Goal: Task Accomplishment & Management: Use online tool/utility

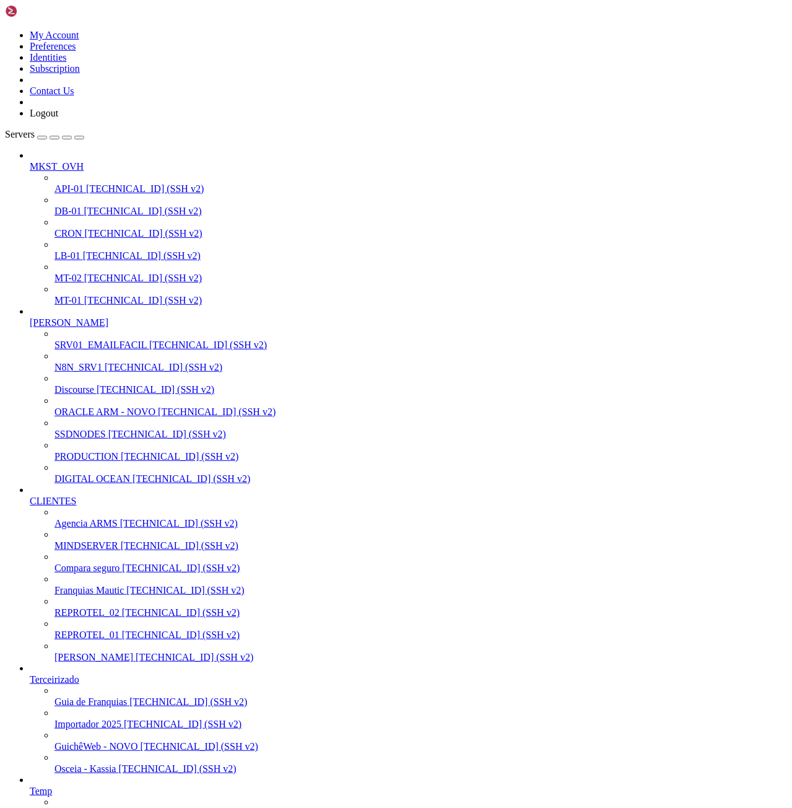
scroll to position [12, 2]
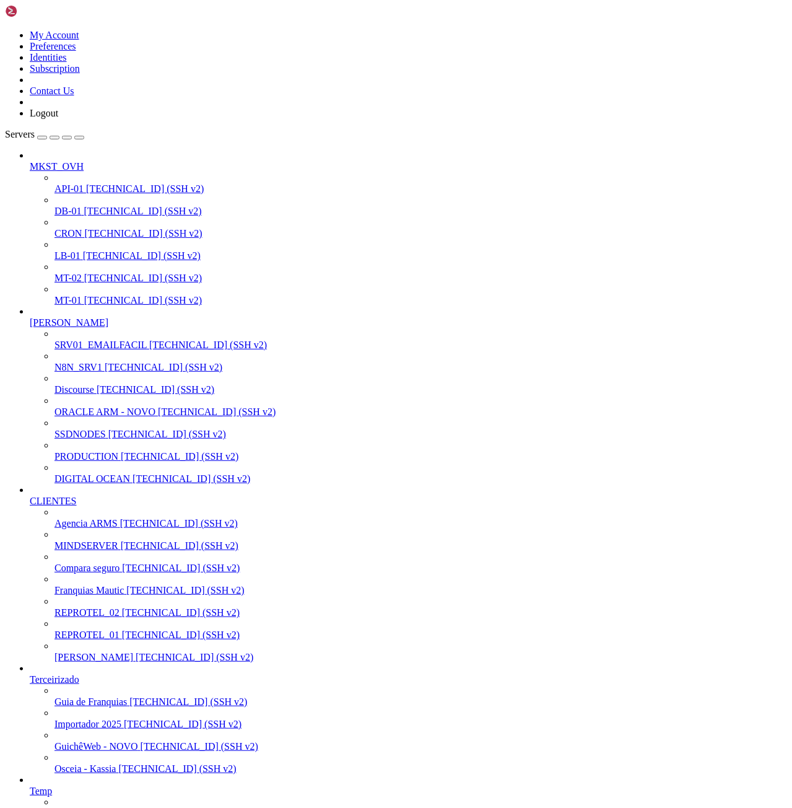
scroll to position [1000, 0]
drag, startPoint x: 110, startPoint y: 2483, endPoint x: 193, endPoint y: 2483, distance: 83.6
drag, startPoint x: 63, startPoint y: 2274, endPoint x: 410, endPoint y: 2276, distance: 347.5
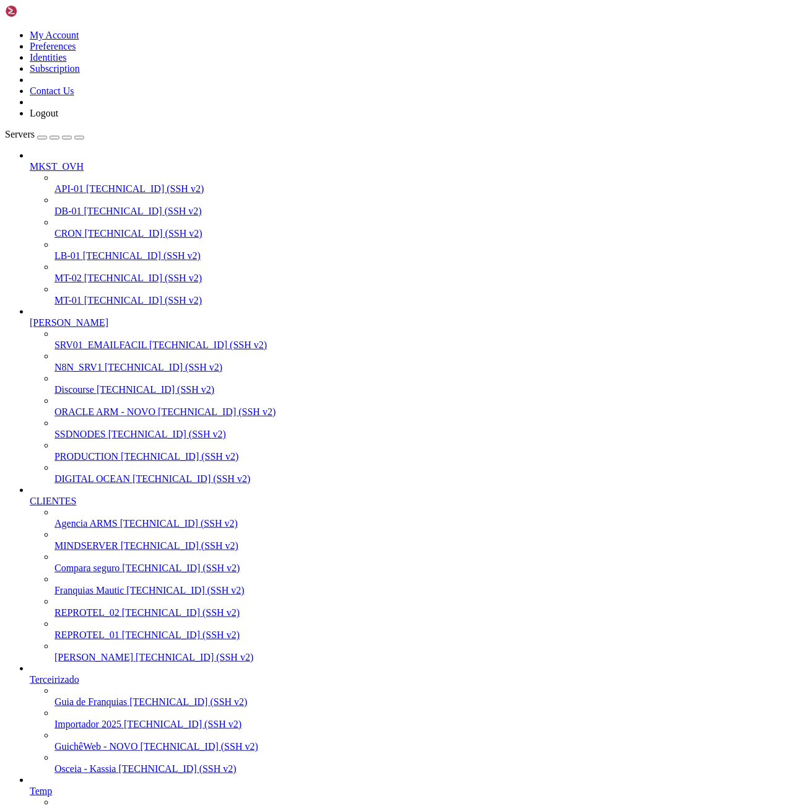
drag, startPoint x: 323, startPoint y: 2268, endPoint x: 20, endPoint y: 2263, distance: 303.6
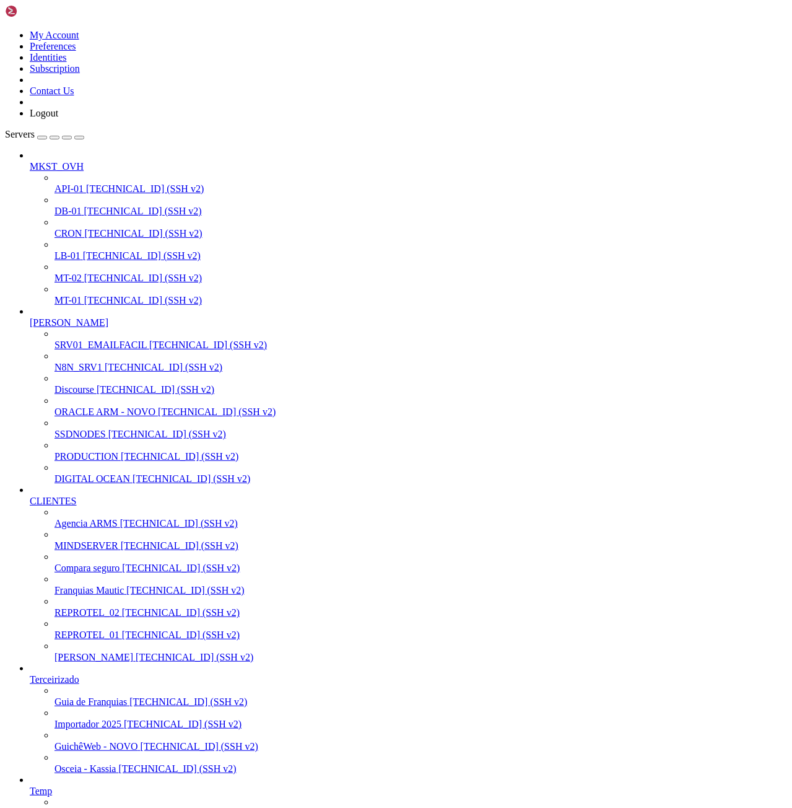
drag, startPoint x: 11, startPoint y: 2126, endPoint x: 414, endPoint y: 2579, distance: 606.8
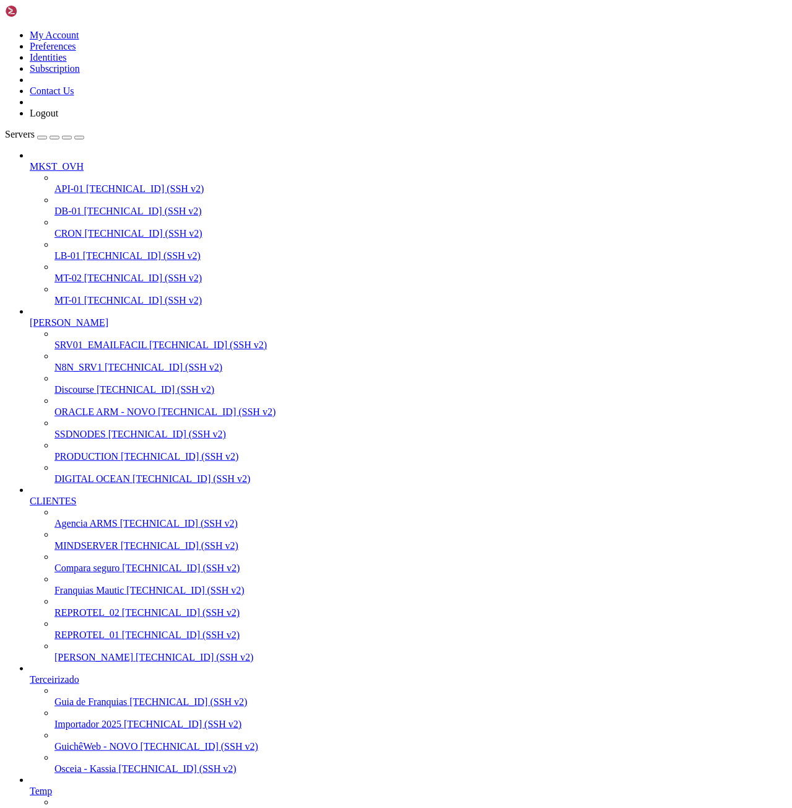
scroll to position [3665, 0]
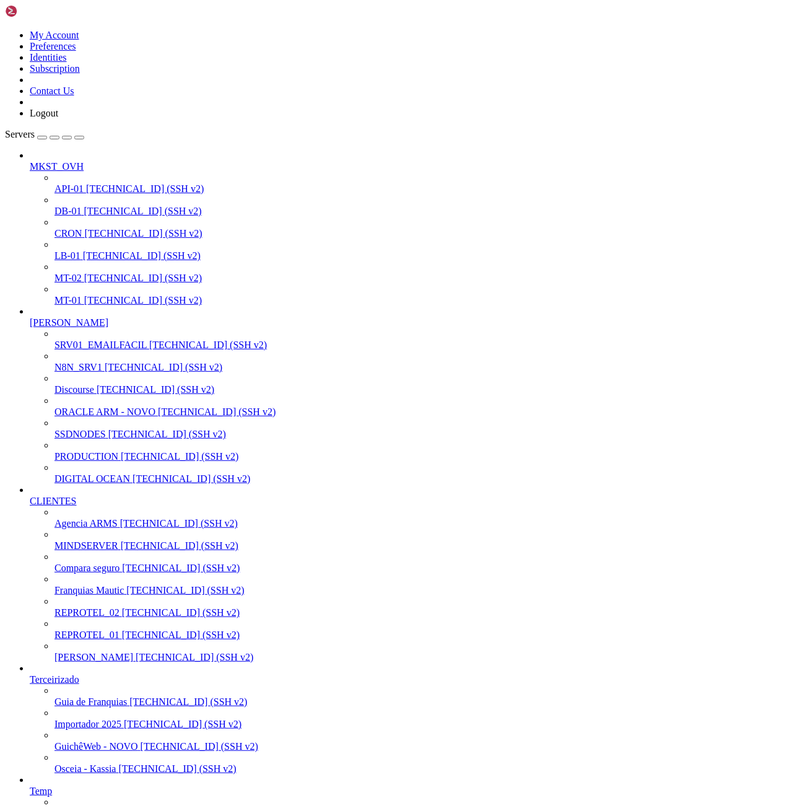
drag, startPoint x: 10, startPoint y: 2508, endPoint x: 115, endPoint y: 2506, distance: 104.7
drag, startPoint x: 46, startPoint y: 1936, endPoint x: 109, endPoint y: 1938, distance: 62.6
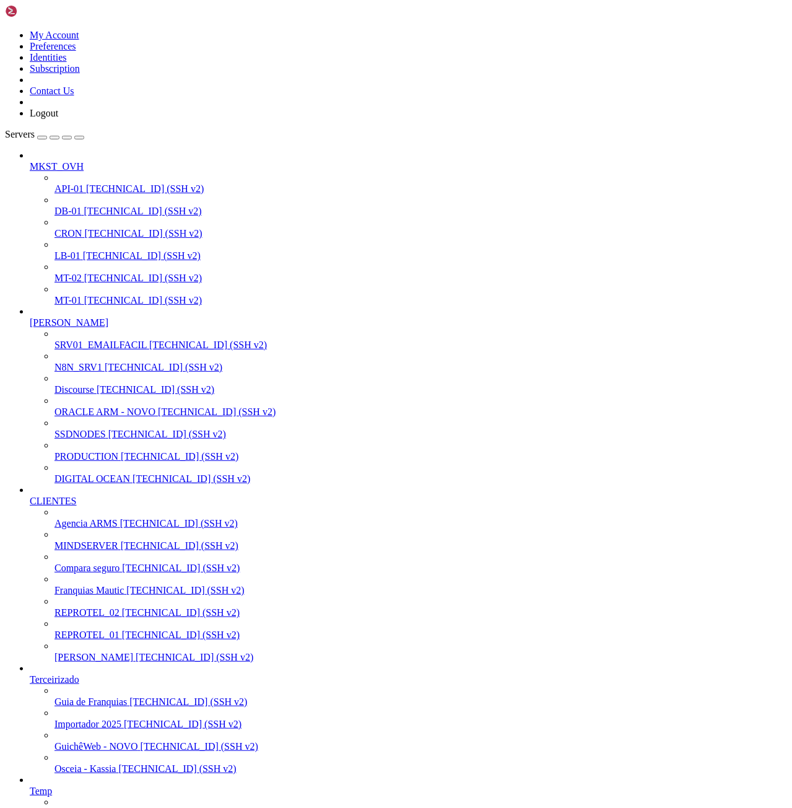
drag, startPoint x: 9, startPoint y: 1895, endPoint x: 87, endPoint y: 1997, distance: 128.2
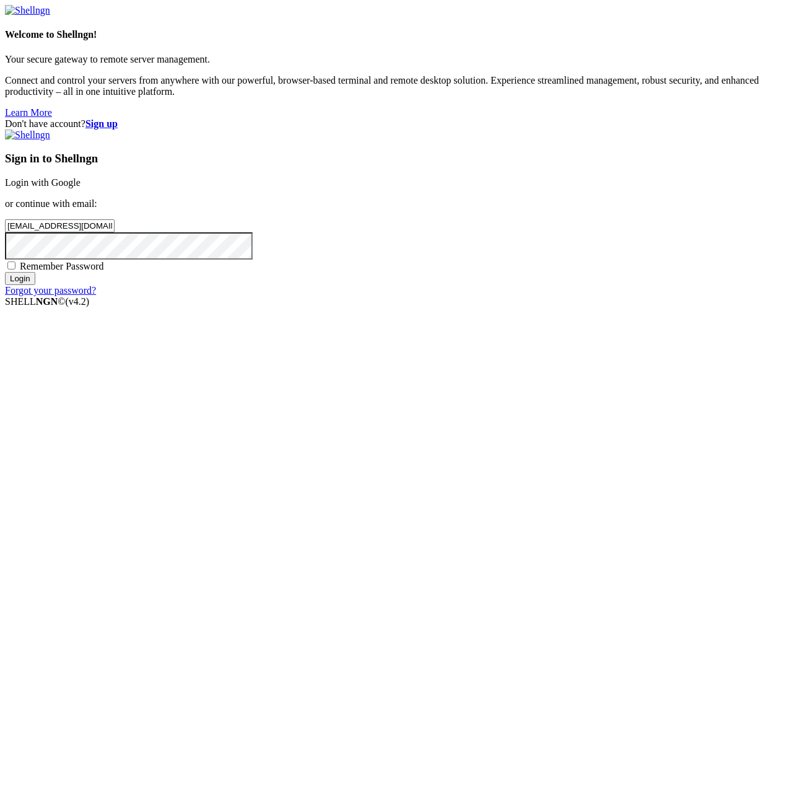
click at [35, 285] on input "Login" at bounding box center [20, 278] width 30 height 13
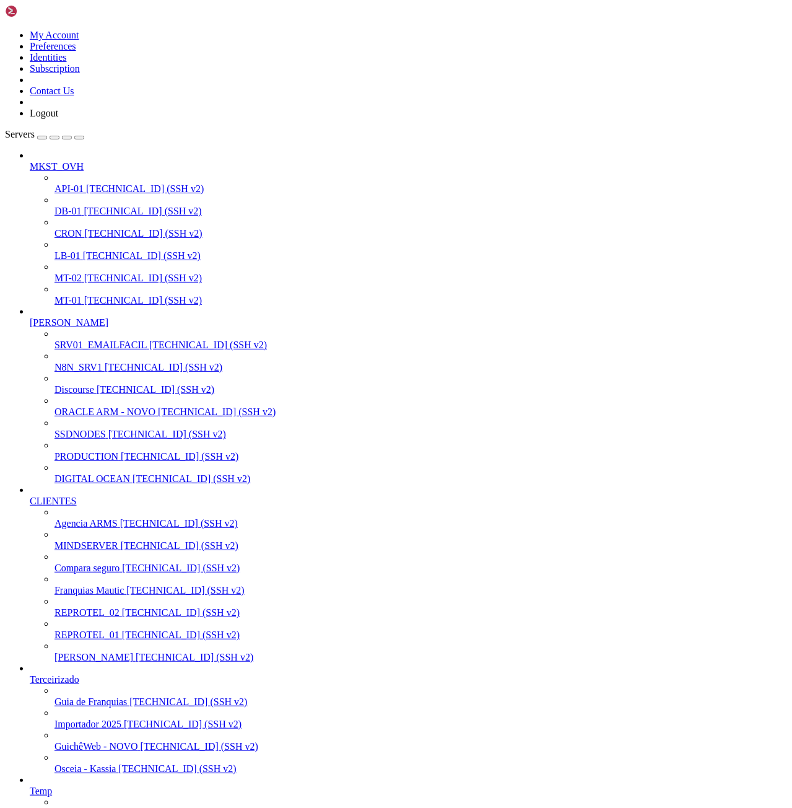
scroll to position [274, 0]
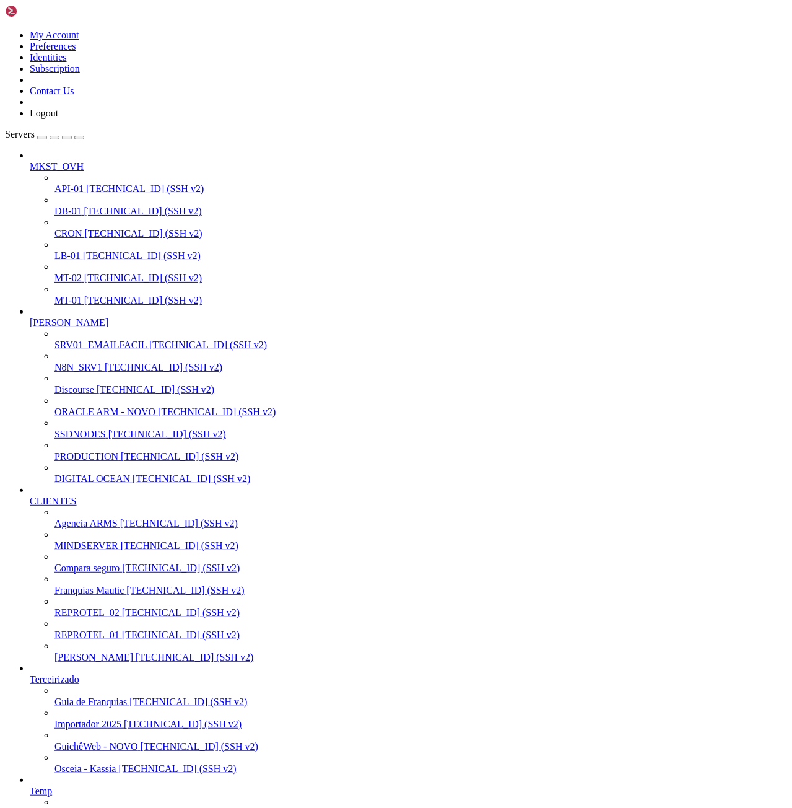
drag, startPoint x: 11, startPoint y: 2317, endPoint x: 295, endPoint y: 2579, distance: 386.6
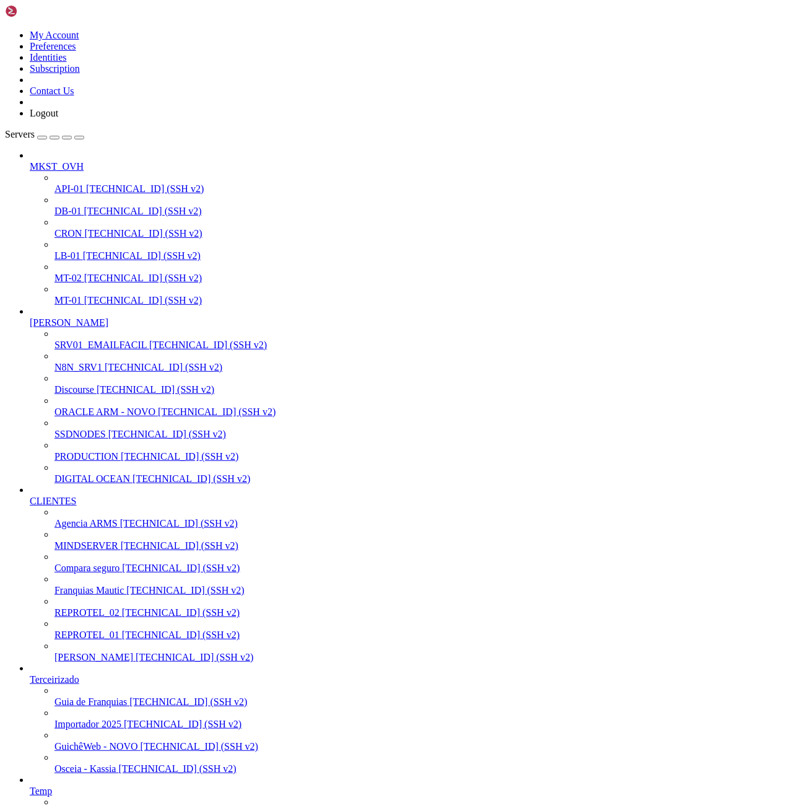
drag, startPoint x: 10, startPoint y: 2315, endPoint x: 287, endPoint y: 2584, distance: 385.9
drag, startPoint x: 11, startPoint y: 2559, endPoint x: 135, endPoint y: 2569, distance: 124.2
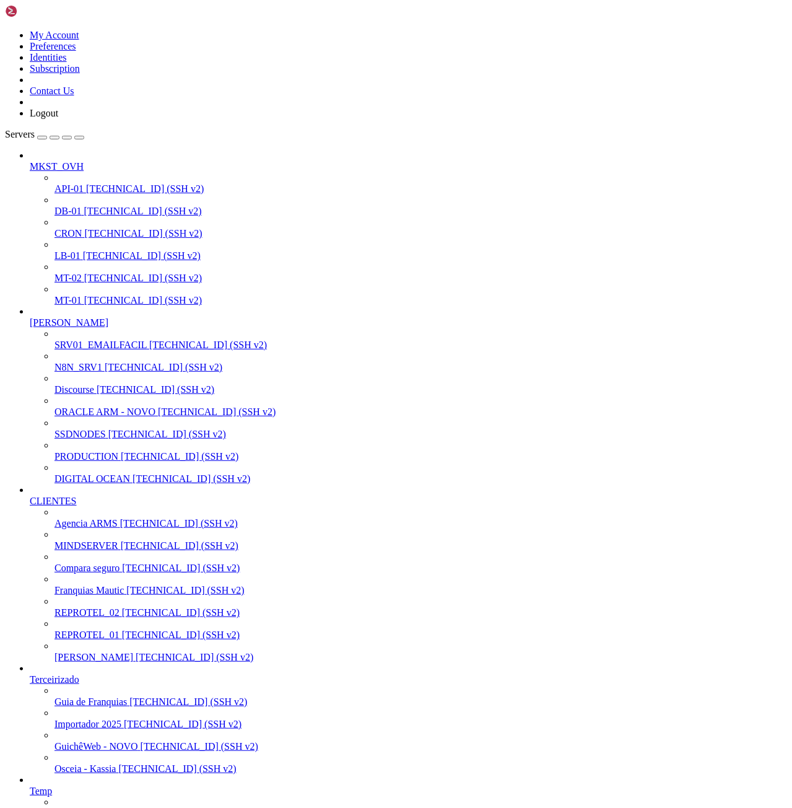
drag, startPoint x: 11, startPoint y: 2539, endPoint x: 217, endPoint y: 2572, distance: 208.4
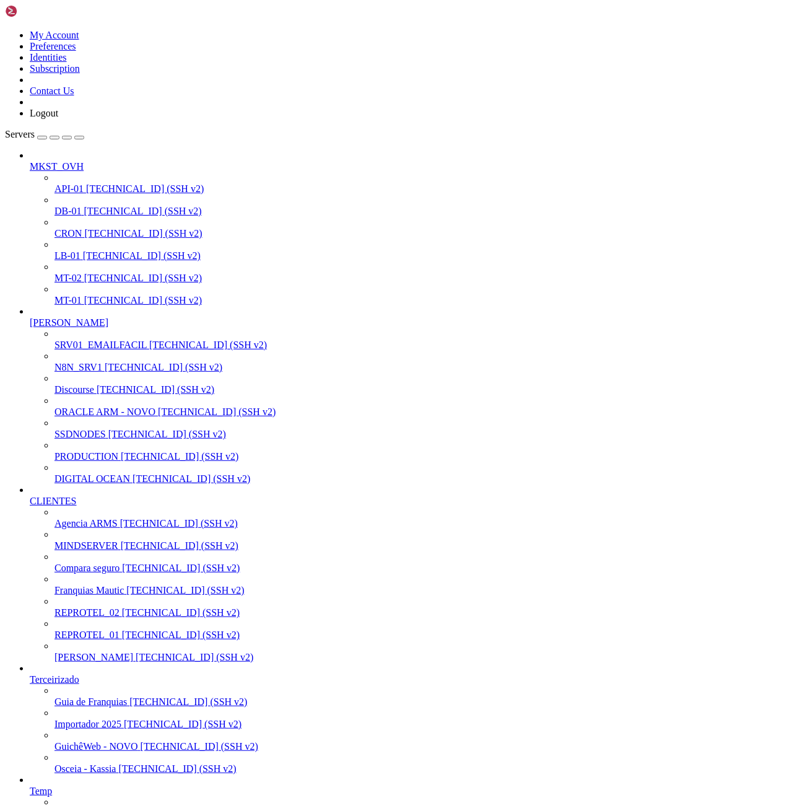
drag, startPoint x: 11, startPoint y: 2107, endPoint x: 223, endPoint y: 2574, distance: 513.4
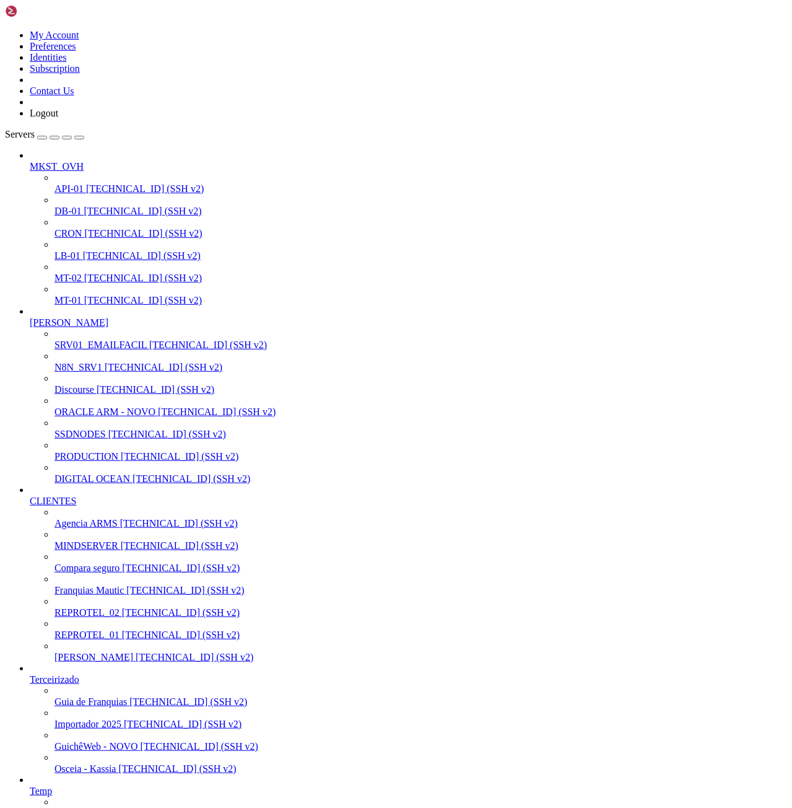
scroll to position [1158, 0]
drag, startPoint x: 12, startPoint y: 2551, endPoint x: 249, endPoint y: 2565, distance: 237.0
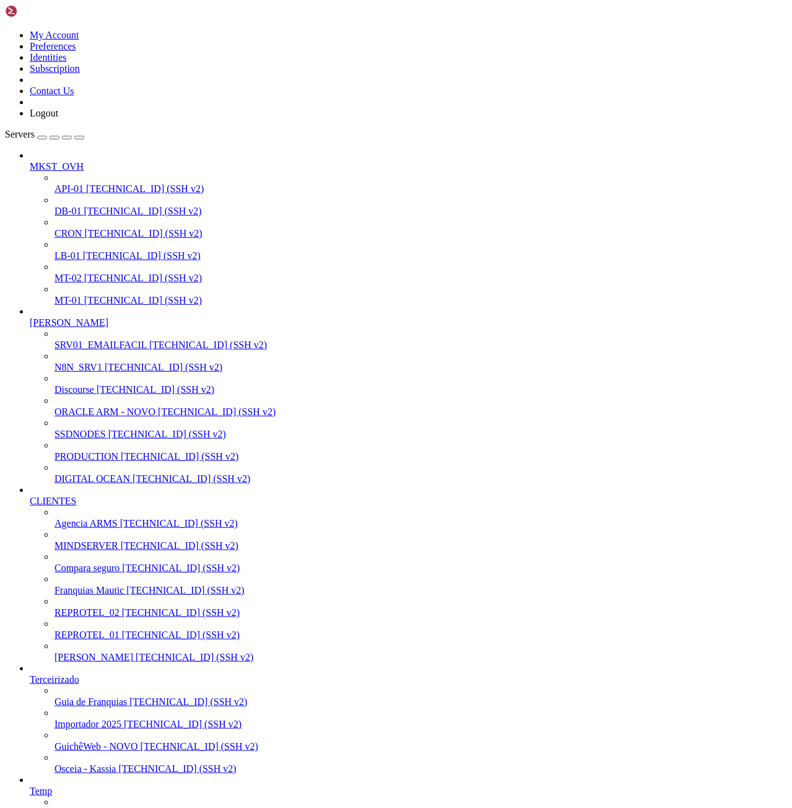
scroll to position [12, 1]
drag, startPoint x: 12, startPoint y: 2073, endPoint x: 212, endPoint y: 2235, distance: 256.7
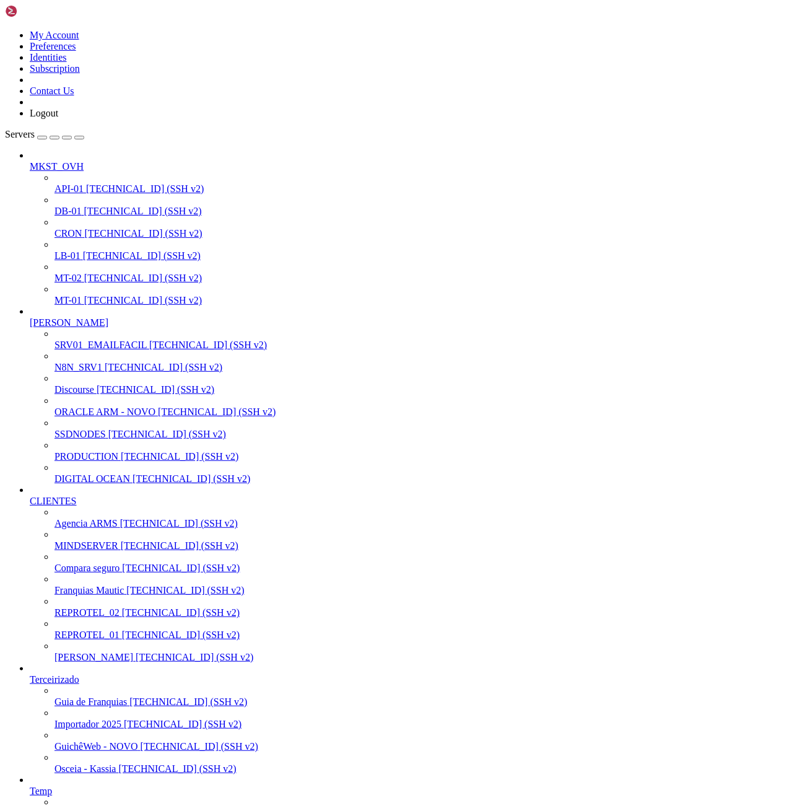
scroll to position [126, 0]
drag, startPoint x: 11, startPoint y: 2104, endPoint x: 229, endPoint y: 2580, distance: 523.0
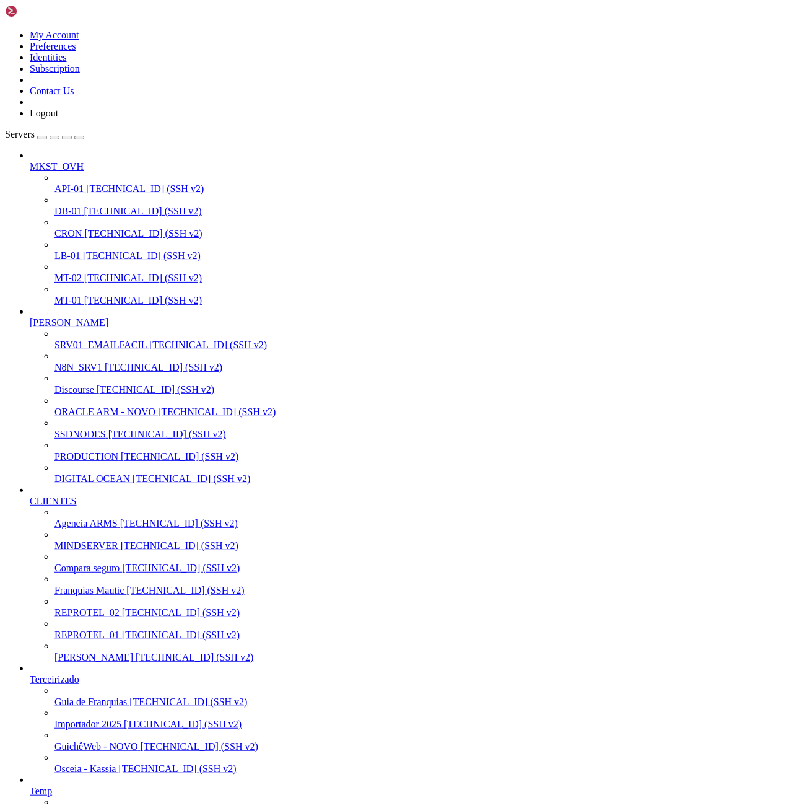
drag, startPoint x: 9, startPoint y: 1872, endPoint x: 336, endPoint y: 2021, distance: 359.5
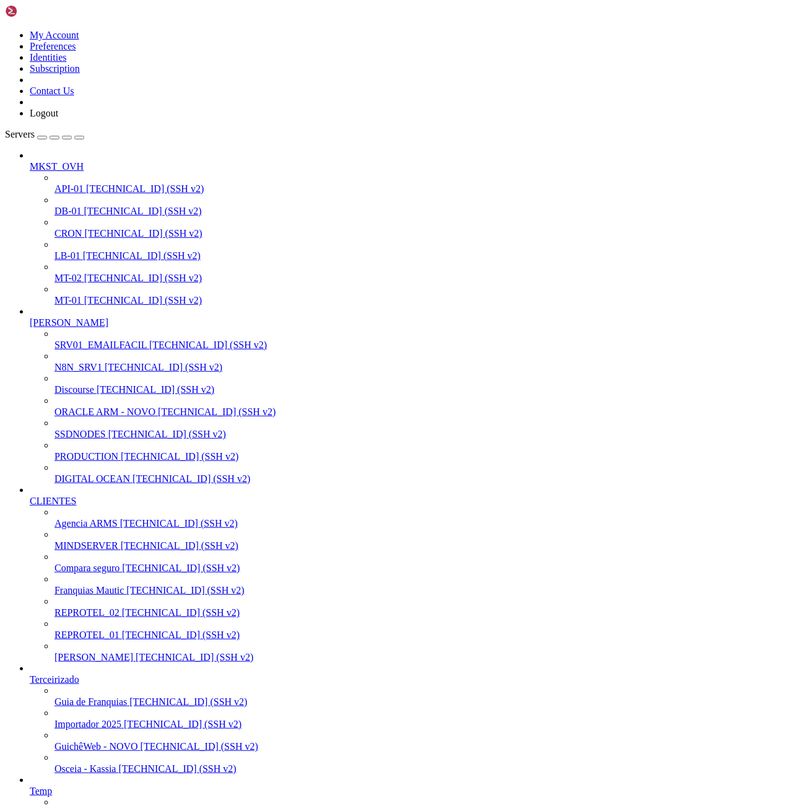
drag, startPoint x: 214, startPoint y: 2159, endPoint x: 139, endPoint y: 1938, distance: 233.3
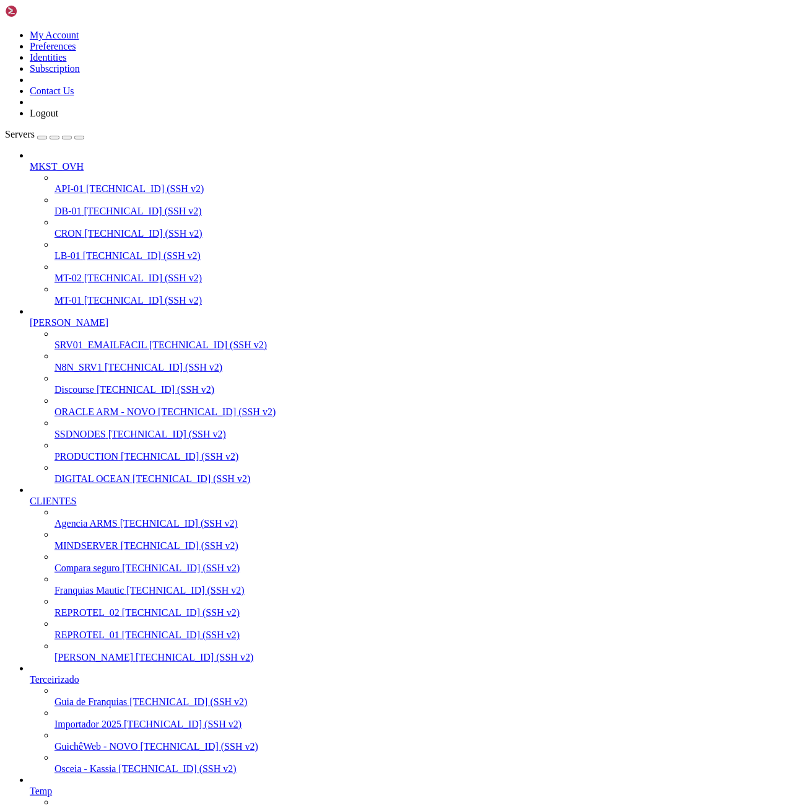
scroll to position [369, 0]
drag, startPoint x: 211, startPoint y: 2228, endPoint x: 103, endPoint y: 1910, distance: 336.3
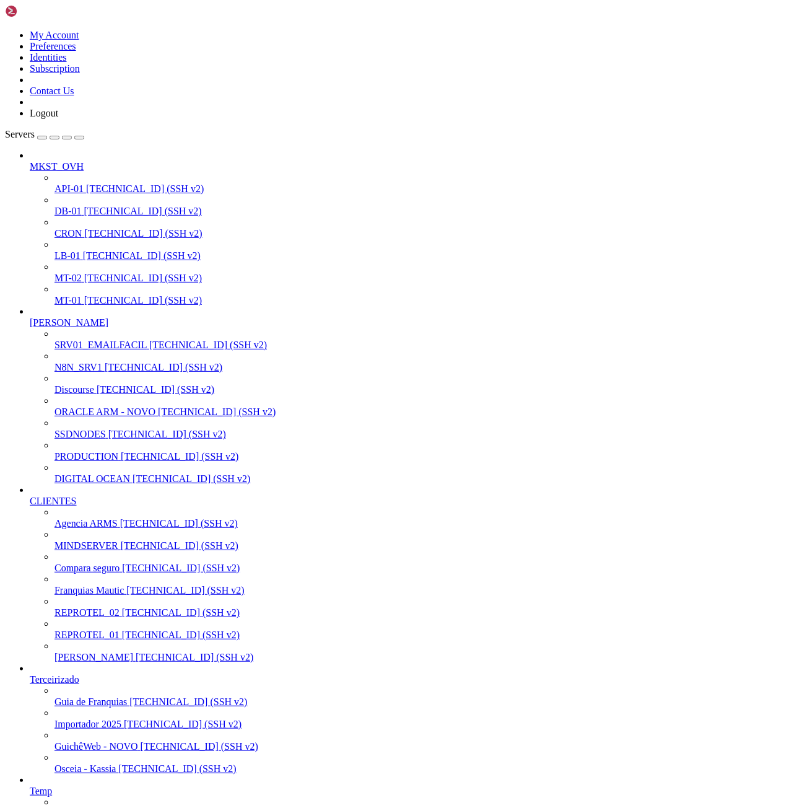
drag, startPoint x: 260, startPoint y: 2284, endPoint x: 9, endPoint y: 1866, distance: 487.9
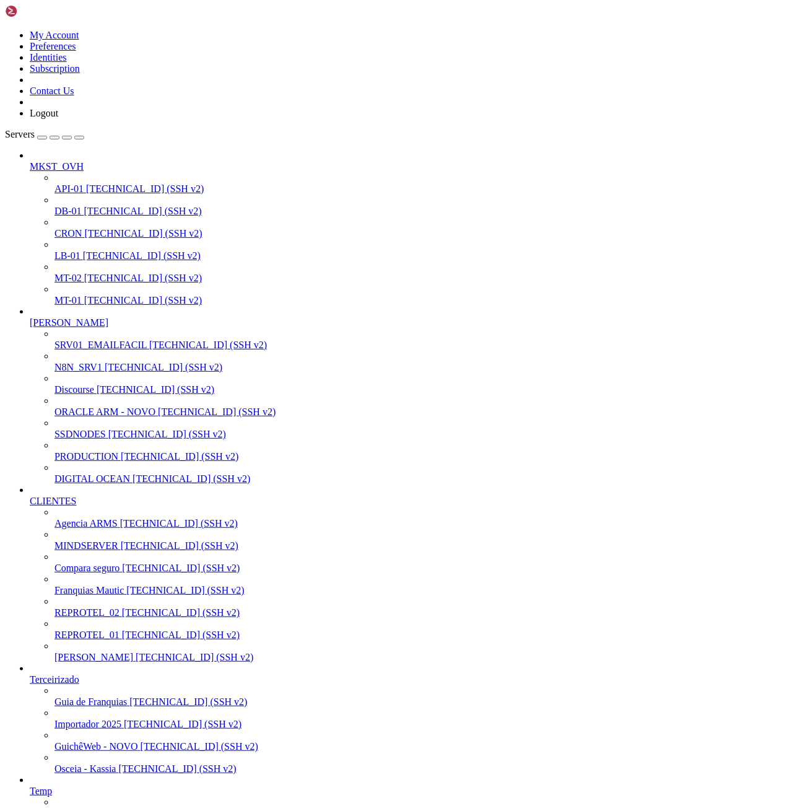
drag, startPoint x: 21, startPoint y: 2497, endPoint x: 113, endPoint y: 2493, distance: 91.7
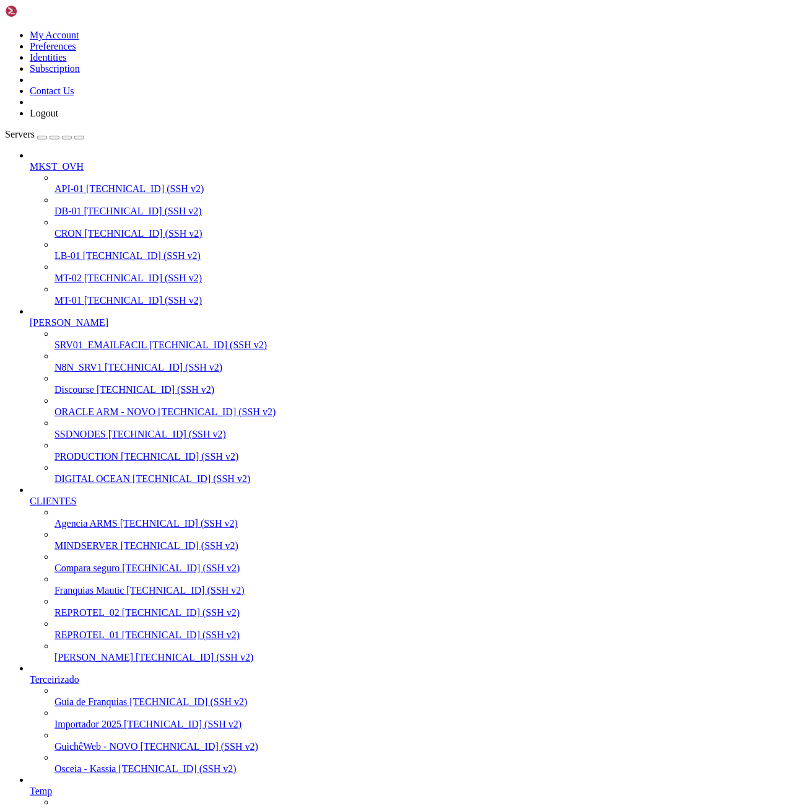
drag, startPoint x: 21, startPoint y: 2473, endPoint x: 135, endPoint y: 2473, distance: 114.0
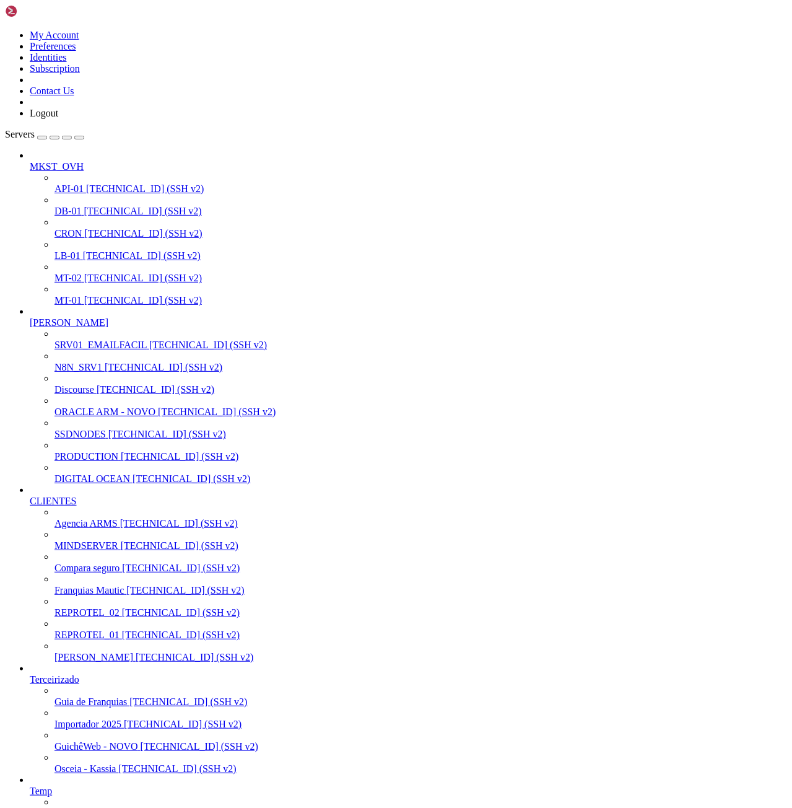
scroll to position [326, 0]
